Goal: Find specific page/section: Find specific page/section

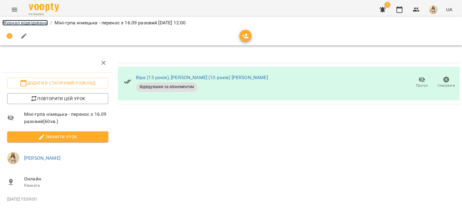
click at [29, 20] on link "Журнал відвідувань" at bounding box center [24, 23] width 45 height 6
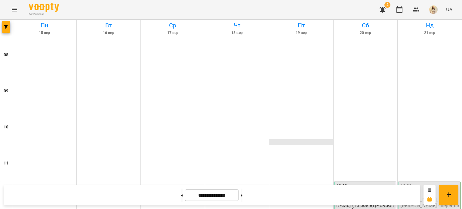
scroll to position [60, 0]
click at [348, 197] on span "Віра (13 років), [PERSON_NAME] (10 років) [PERSON_NAME]" at bounding box center [365, 205] width 59 height 16
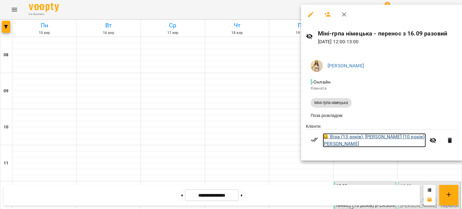
click at [348, 142] on link "😀 Віра (13 років), [PERSON_NAME] (10 років) [PERSON_NAME]" at bounding box center [374, 140] width 103 height 14
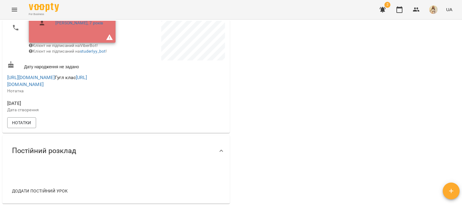
scroll to position [120, 0]
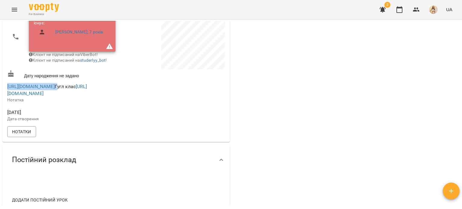
drag, startPoint x: 91, startPoint y: 91, endPoint x: 2, endPoint y: 89, distance: 89.1
click at [2, 89] on div "[PERSON_NAME] Клієнт із цим номером телефону вже існує: [PERSON_NAME], 7 років …" at bounding box center [115, 60] width 227 height 162
copy span "[URL][DOMAIN_NAME]"
